Goal: Navigation & Orientation: Find specific page/section

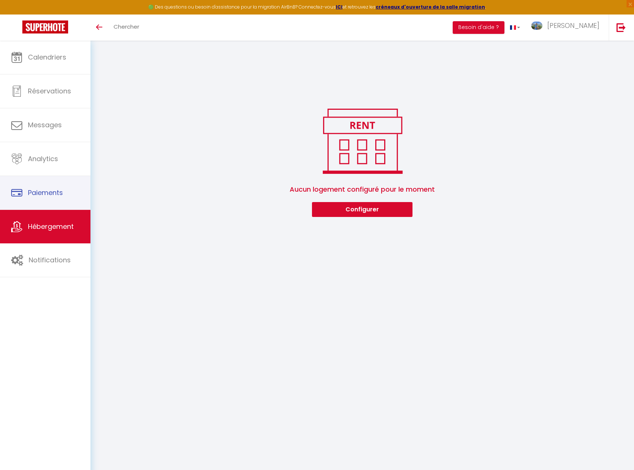
click at [31, 189] on span "Paiements" at bounding box center [45, 192] width 35 height 9
select select "2"
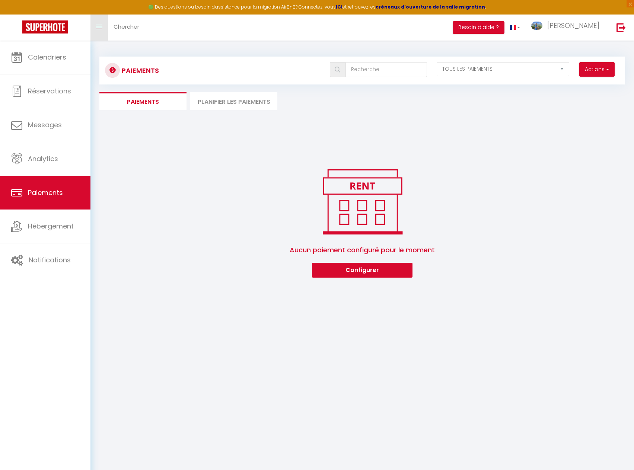
click at [97, 28] on icon "Toggle menubar" at bounding box center [99, 27] width 6 height 4
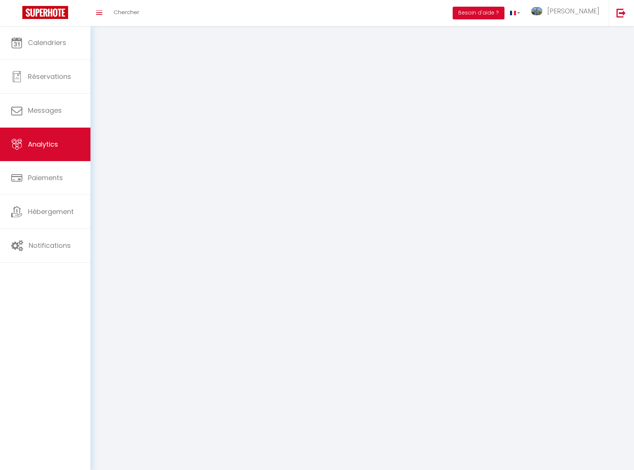
select select "2025"
select select "9"
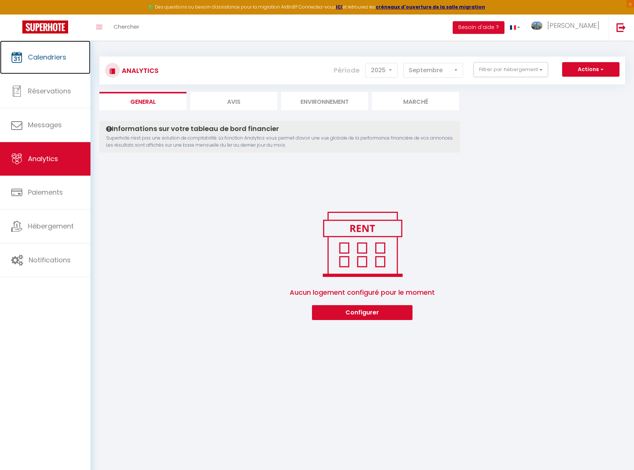
click at [52, 61] on span "Calendriers" at bounding box center [47, 56] width 38 height 9
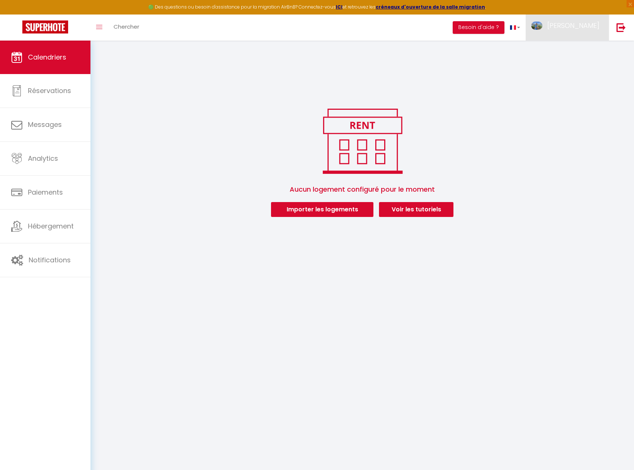
click at [571, 22] on span "[PERSON_NAME]" at bounding box center [573, 25] width 52 height 9
click at [623, 29] on img at bounding box center [620, 27] width 9 height 9
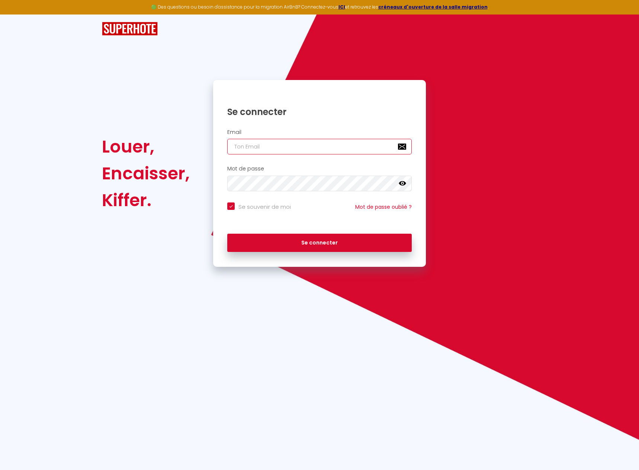
type input "[PERSON_NAME][EMAIL_ADDRESS][DOMAIN_NAME]"
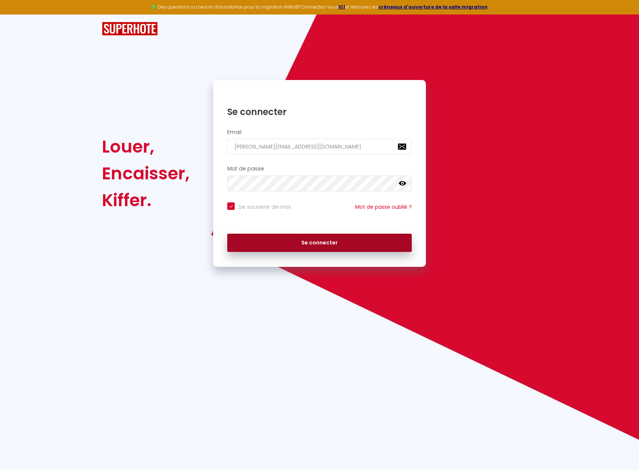
click at [342, 244] on button "Se connecter" at bounding box center [319, 243] width 185 height 19
checkbox input "true"
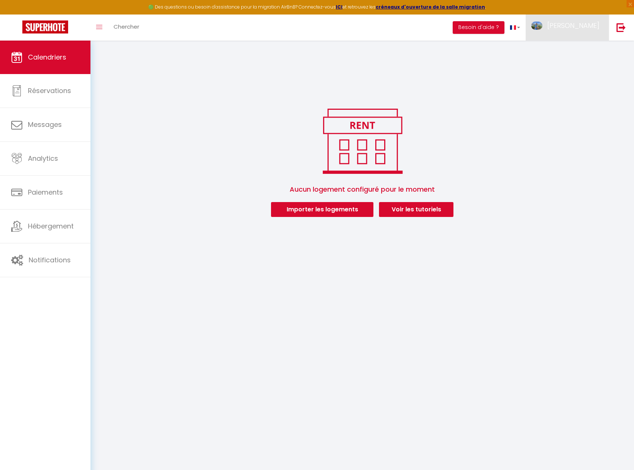
click at [584, 25] on span "[PERSON_NAME]" at bounding box center [573, 25] width 52 height 9
click at [571, 51] on link "Paramètres" at bounding box center [578, 51] width 55 height 13
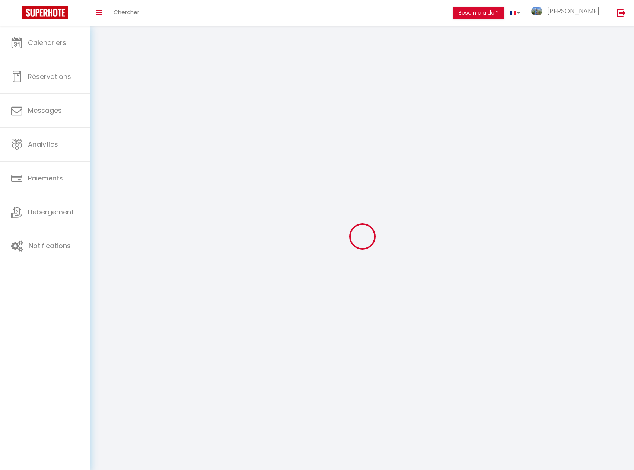
type input "[PERSON_NAME]"
type input "0612068075"
type input "[GEOGRAPHIC_DATA]"
type input "83510"
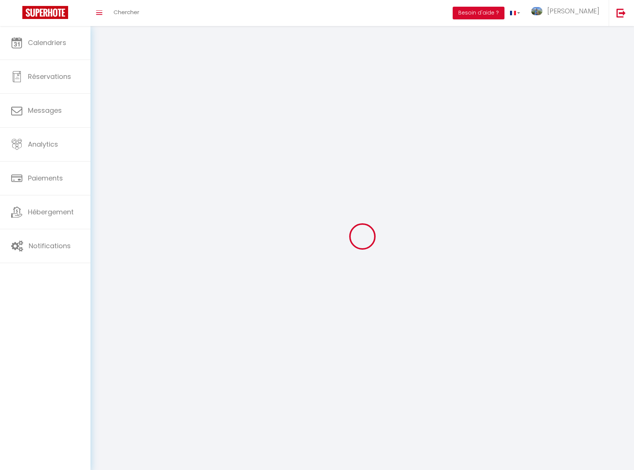
type input "LORGUES"
type input "Z8iEyP8vXt09fYoCvTbWcRNlj"
type input "mGlC9JkZuMK07cRyl0wqXgtnm"
type input "Z8iEyP8vXt09fYoCvTbWcRNlj"
type input "mGlC9JkZuMK07cRyl0wqXgtnm"
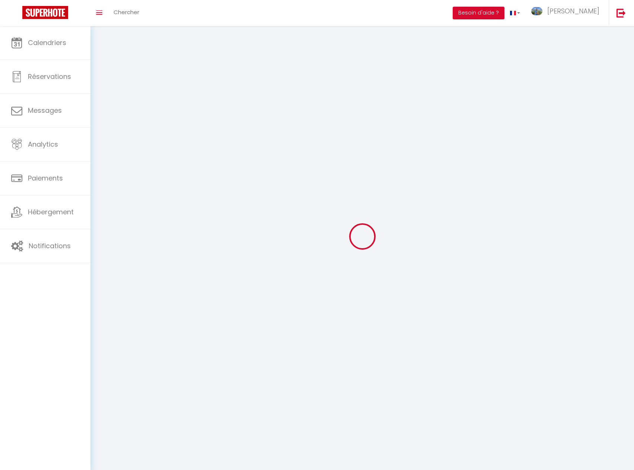
type input "[URL][DOMAIN_NAME]"
select select "28"
select select "fr"
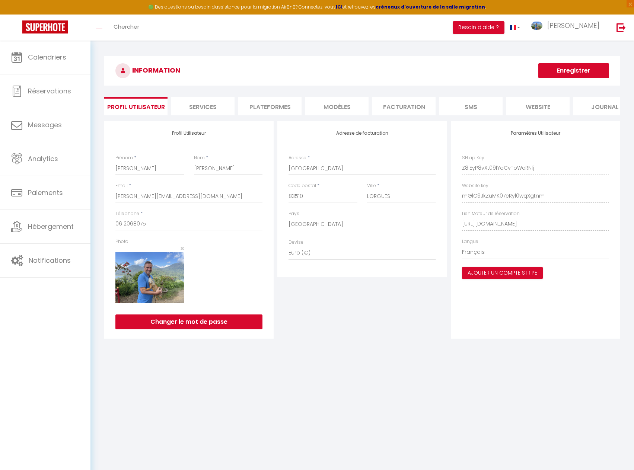
click at [419, 106] on li "Facturation" at bounding box center [403, 106] width 63 height 18
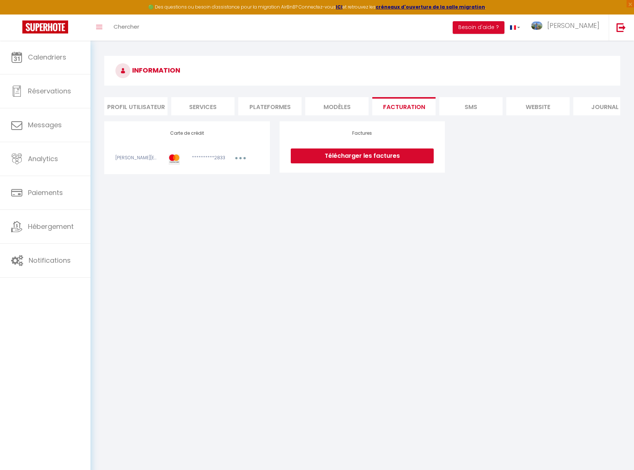
click at [393, 160] on link "Télécharger les factures" at bounding box center [362, 155] width 143 height 15
click at [363, 163] on link "Télécharger les factures" at bounding box center [362, 155] width 143 height 15
click at [122, 105] on li "Profil Utilisateur" at bounding box center [135, 106] width 63 height 18
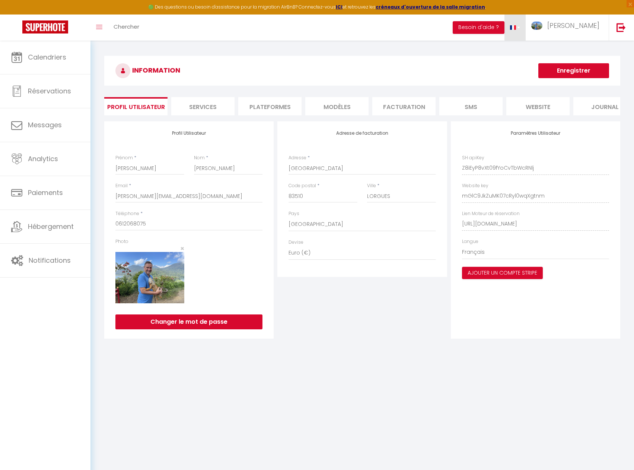
click at [526, 27] on link at bounding box center [515, 28] width 22 height 26
click at [108, 30] on link "Toggle menubar" at bounding box center [98, 28] width 17 height 26
click at [98, 30] on link "Toggle menubar" at bounding box center [98, 28] width 17 height 26
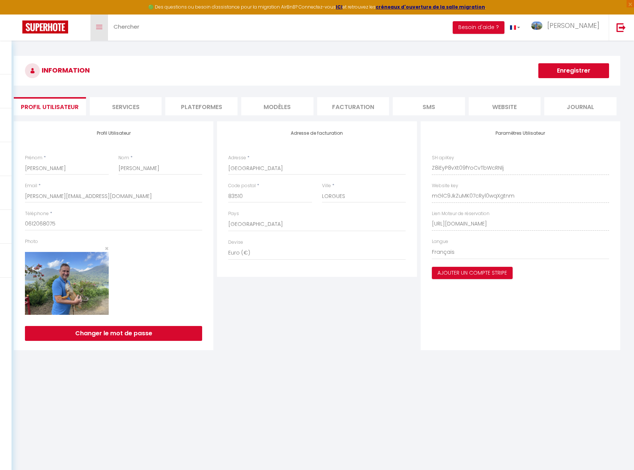
click at [98, 30] on link "Toggle menubar" at bounding box center [98, 28] width 17 height 26
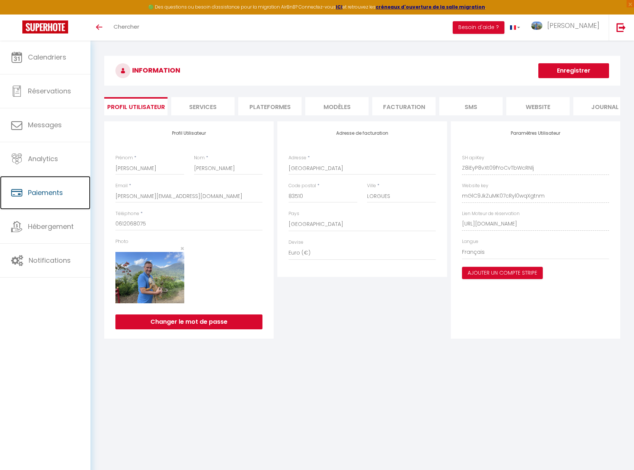
click at [26, 197] on link "Paiements" at bounding box center [45, 192] width 90 height 33
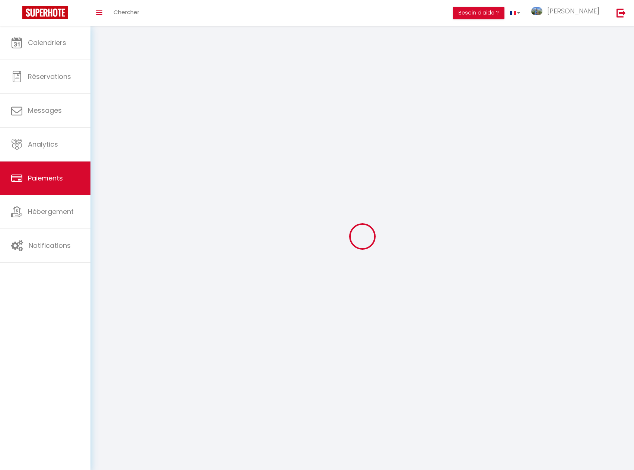
select select "2"
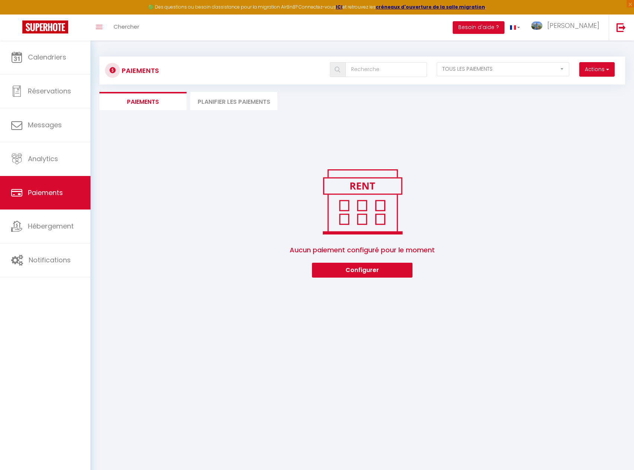
click at [265, 95] on li "Planifier les paiements" at bounding box center [233, 101] width 87 height 18
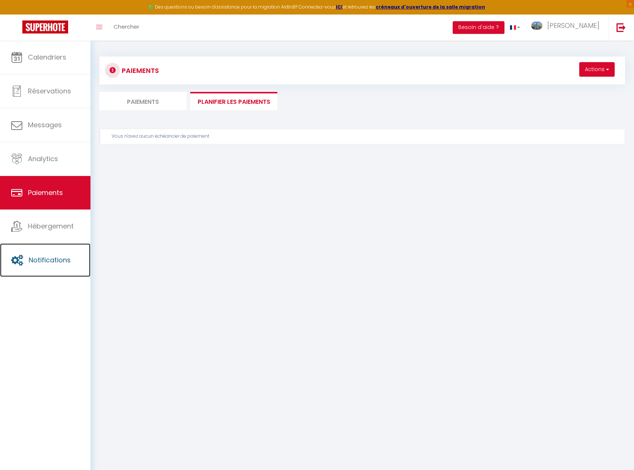
click at [33, 256] on span "Notifications" at bounding box center [50, 259] width 42 height 9
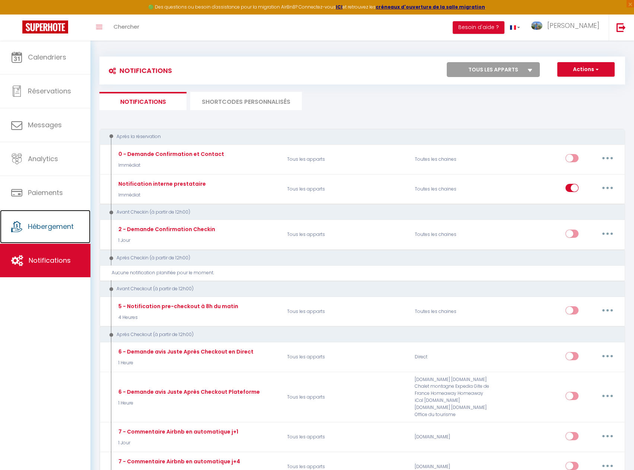
click at [60, 230] on span "Hébergement" at bounding box center [51, 226] width 46 height 9
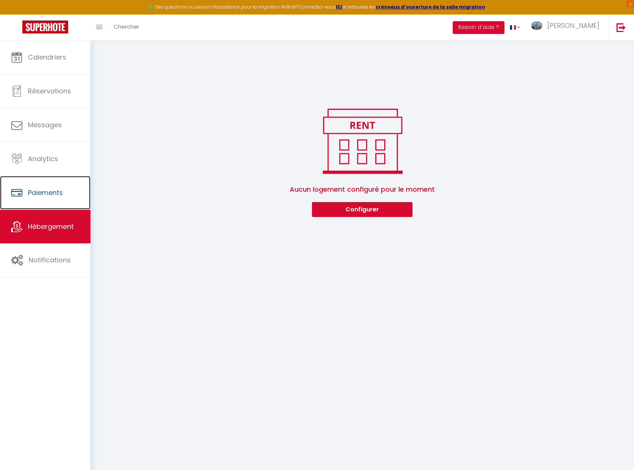
click at [60, 197] on span "Paiements" at bounding box center [45, 192] width 35 height 9
select select "2"
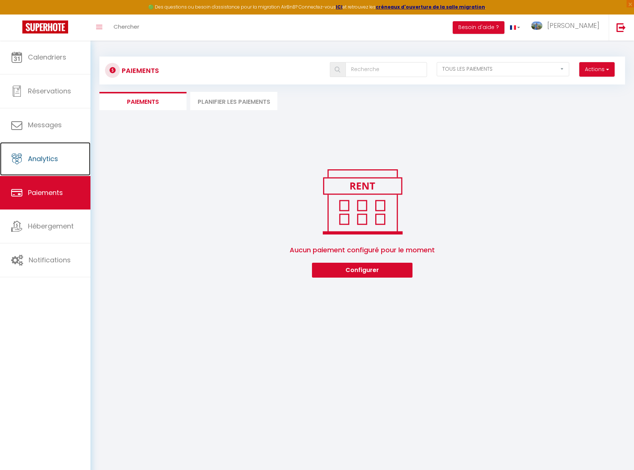
click at [41, 163] on span "Analytics" at bounding box center [43, 158] width 30 height 9
select select "2025"
select select "9"
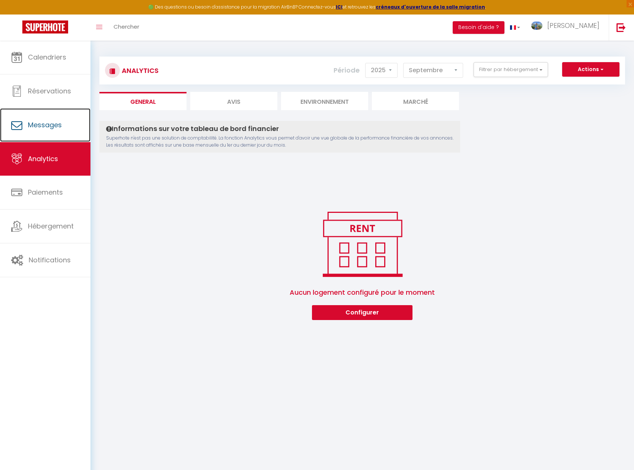
click at [44, 127] on span "Messages" at bounding box center [45, 124] width 34 height 9
select select "message"
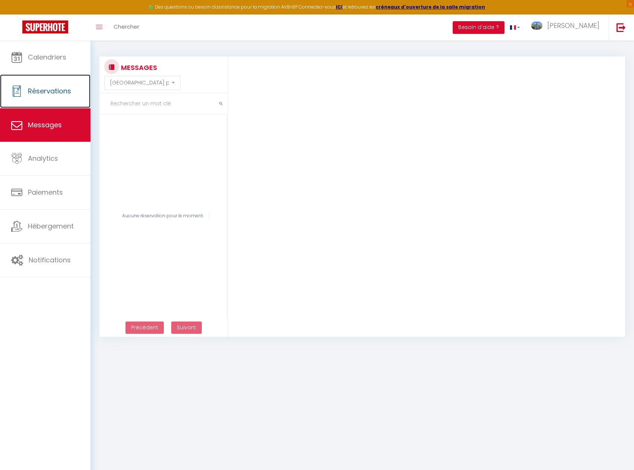
click at [41, 92] on span "Réservations" at bounding box center [49, 90] width 43 height 9
select select "not_cancelled"
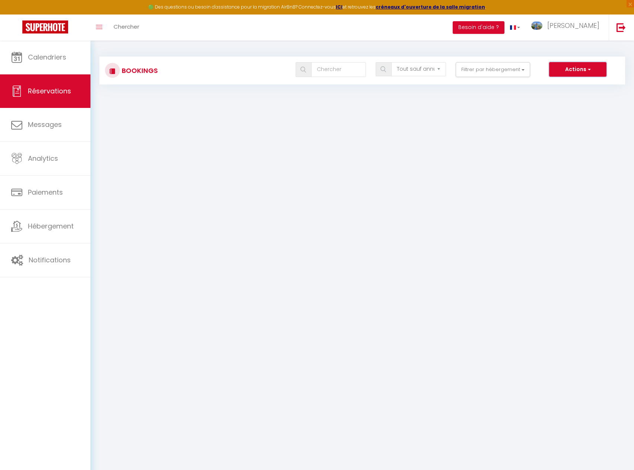
click at [564, 71] on button "Actions" at bounding box center [577, 69] width 57 height 15
click at [40, 56] on span "Calendriers" at bounding box center [47, 56] width 38 height 9
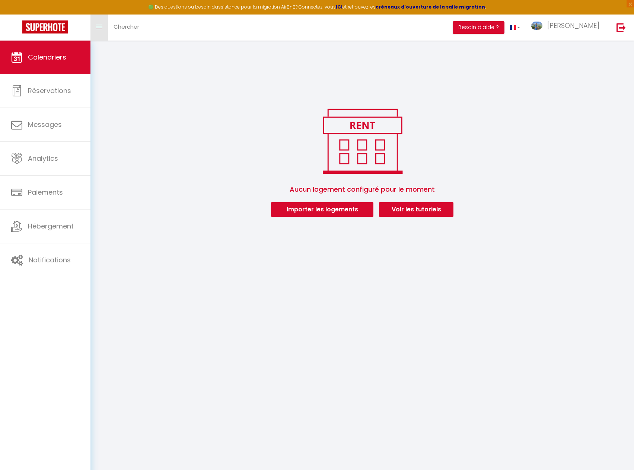
click at [96, 27] on span at bounding box center [99, 27] width 6 height 1
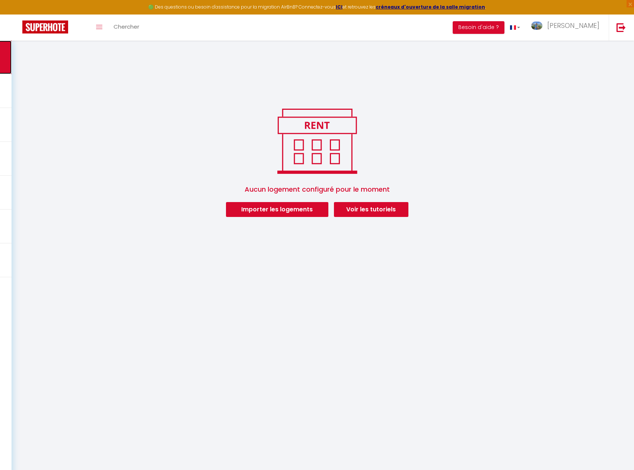
click at [98, 30] on link "Toggle menubar" at bounding box center [98, 28] width 17 height 26
